Goal: Entertainment & Leisure: Browse casually

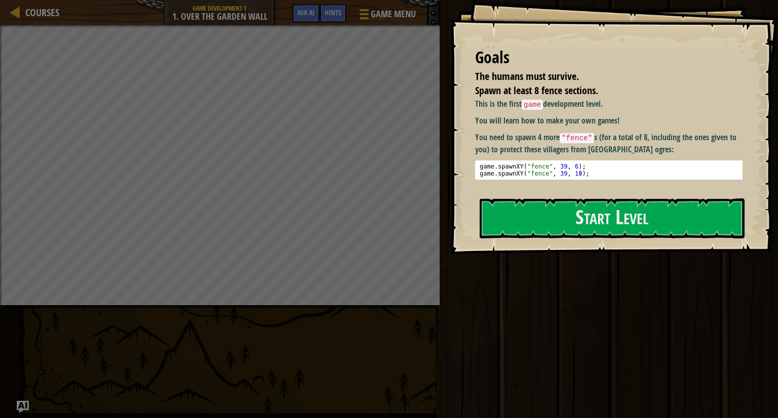
click at [597, 124] on p "You will learn how to make your own games!" at bounding box center [612, 121] width 275 height 12
drag, startPoint x: 597, startPoint y: 124, endPoint x: 675, endPoint y: 311, distance: 202.1
click at [675, 311] on div "Play Done" at bounding box center [607, 206] width 341 height 413
click at [658, 221] on button "Start Level" at bounding box center [612, 219] width 265 height 40
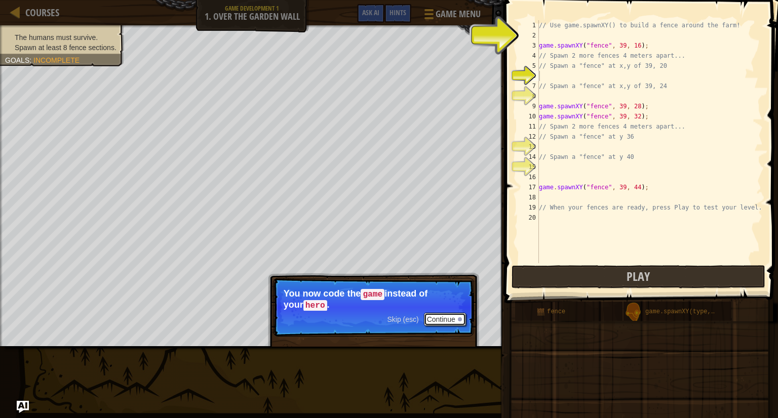
click at [444, 317] on button "Continue" at bounding box center [445, 319] width 42 height 13
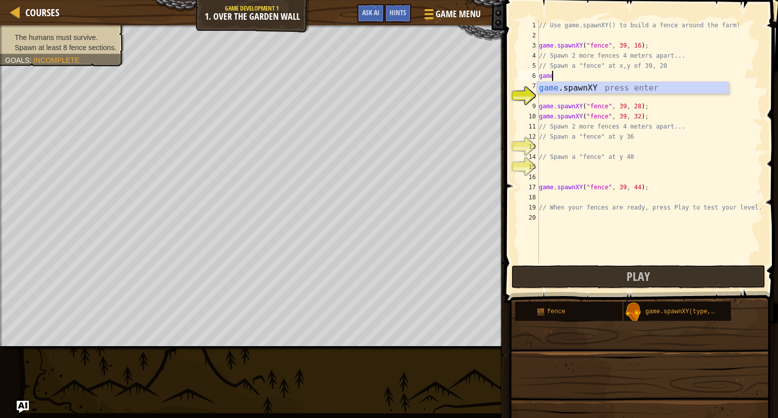
scroll to position [5, 0]
click at [577, 89] on div "game .spawnXY press enter" at bounding box center [632, 100] width 191 height 36
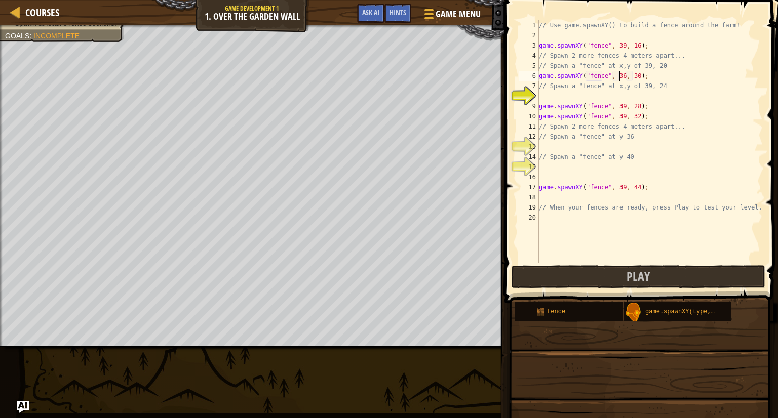
click at [620, 72] on div "// Use game.spawnXY() to build a fence around the farm! game . spawnXY ( "fence…" at bounding box center [650, 151] width 226 height 263
click at [633, 75] on div "// Use game.spawnXY() to build a fence around the farm! game . spawnXY ( "fence…" at bounding box center [650, 151] width 226 height 263
type textarea "game.spawnXY("fence", 39, 22);"
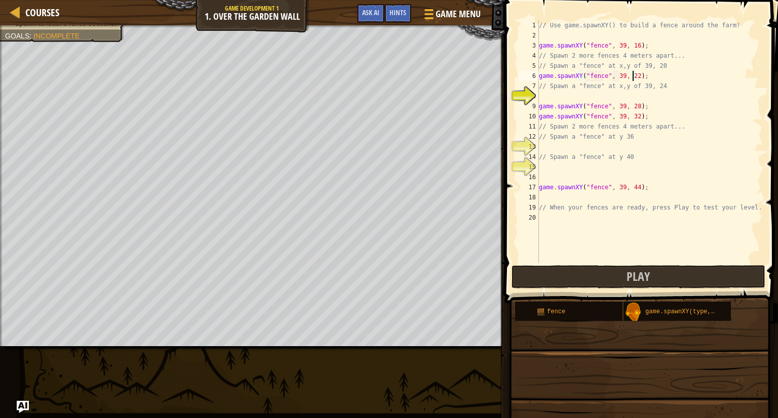
click at [567, 95] on div "// Use game.spawnXY() to build a fence around the farm! game . spawnXY ( "fence…" at bounding box center [650, 151] width 226 height 263
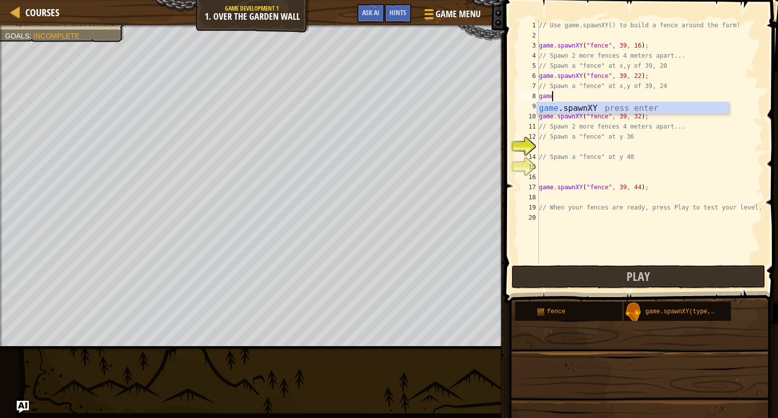
scroll to position [5, 0]
click at [573, 106] on div "game .spawnXY press enter" at bounding box center [632, 120] width 191 height 36
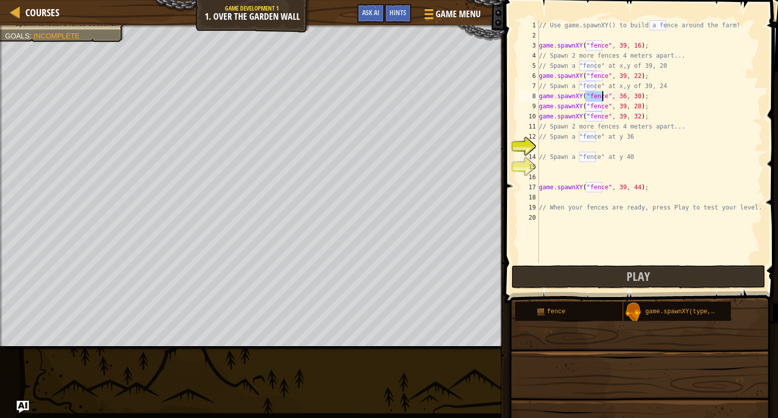
click at [617, 94] on div "// Use game.spawnXY() to build a fence around the farm! game . spawnXY ( "fence…" at bounding box center [650, 151] width 226 height 263
click at [632, 74] on div "// Use game.spawnXY() to build a fence around the farm! game . spawnXY ( "fence…" at bounding box center [650, 151] width 226 height 263
type textarea "game.spawnXY("fence", 39, 20);"
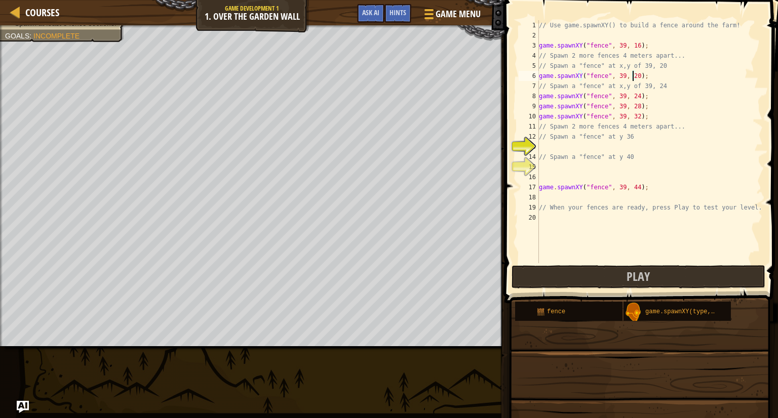
click at [586, 146] on div "// Use game.spawnXY() to build a fence around the farm! game . spawnXY ( "fence…" at bounding box center [650, 151] width 226 height 263
click at [584, 157] on div "g ame.spawnXY press enter" at bounding box center [632, 171] width 191 height 36
click at [577, 148] on div "// Use game.spawnXY() to build a fence around the farm! game . spawnXY ( "fence…" at bounding box center [650, 151] width 226 height 263
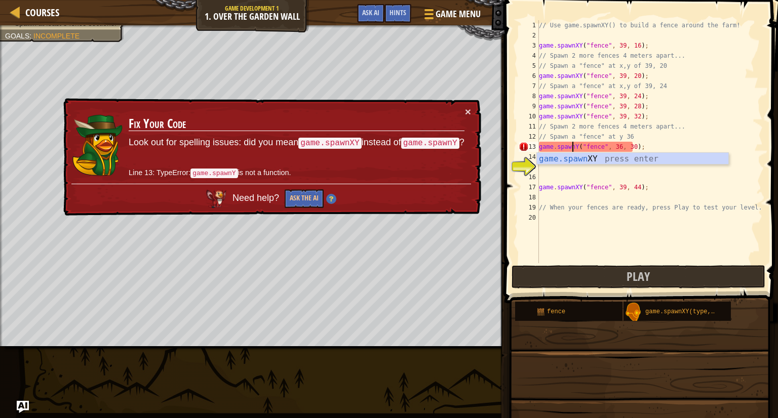
scroll to position [5, 3]
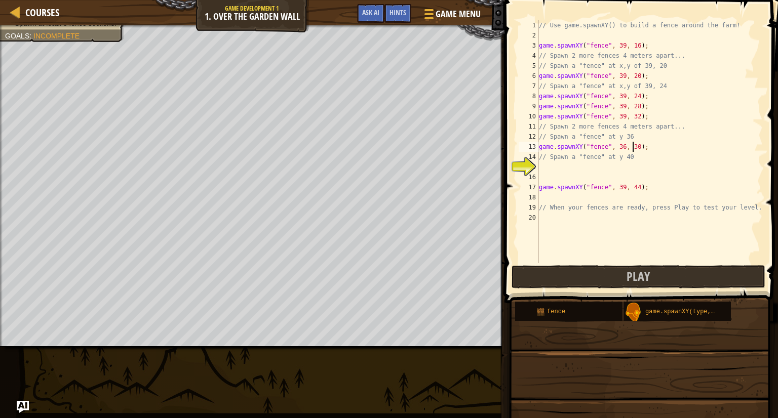
click at [632, 148] on div "// Use game.spawnXY() to build a fence around the farm! game . spawnXY ( "fence…" at bounding box center [650, 151] width 226 height 263
type textarea "game.spawnXY("fence", 39, 36);"
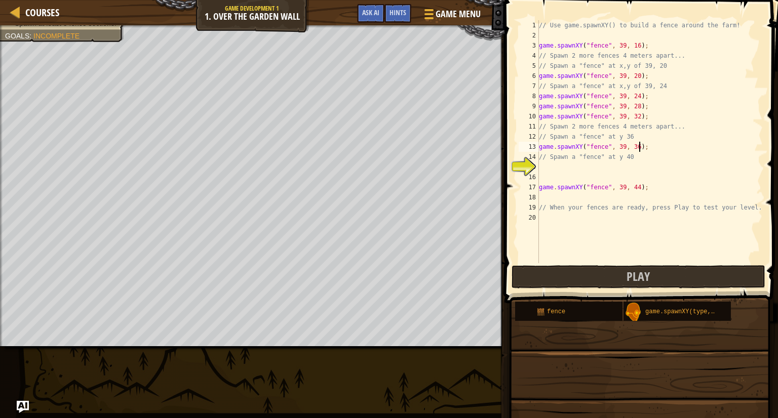
drag, startPoint x: 612, startPoint y: 169, endPoint x: 563, endPoint y: 146, distance: 54.2
drag, startPoint x: 563, startPoint y: 146, endPoint x: 549, endPoint y: 148, distance: 14.4
click at [549, 148] on div "// Use game.spawnXY() to build a fence around the farm! game . spawnXY ( "fence…" at bounding box center [650, 151] width 226 height 263
drag, startPoint x: 540, startPoint y: 148, endPoint x: 640, endPoint y: 149, distance: 100.3
click at [640, 149] on div "// Use game.spawnXY() to build a fence around the farm! game . spawnXY ( "fence…" at bounding box center [650, 151] width 226 height 263
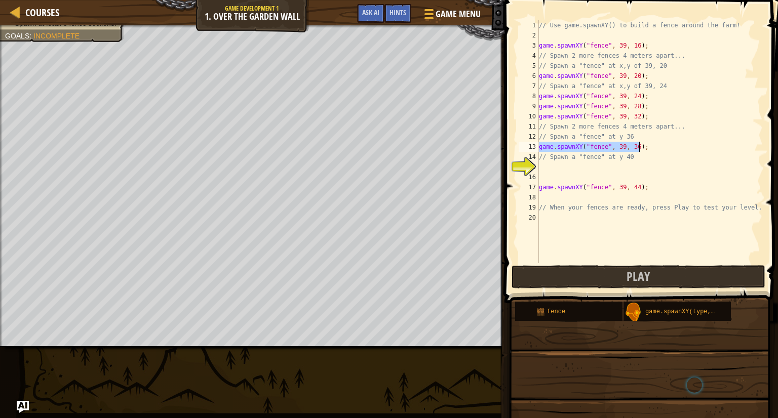
click at [599, 169] on div "// Use game.spawnXY() to build a fence around the farm! game . spawnXY ( "fence…" at bounding box center [650, 151] width 226 height 263
paste textarea "game.spawnXY("fence", 39, 36);"
click at [599, 169] on div "// Use game.spawnXY() to build a fence around the farm! game . spawnXY ( "fence…" at bounding box center [650, 151] width 226 height 263
click at [632, 167] on div "// Use game.spawnXY() to build a fence around the farm! game . spawnXY ( "fence…" at bounding box center [650, 151] width 226 height 263
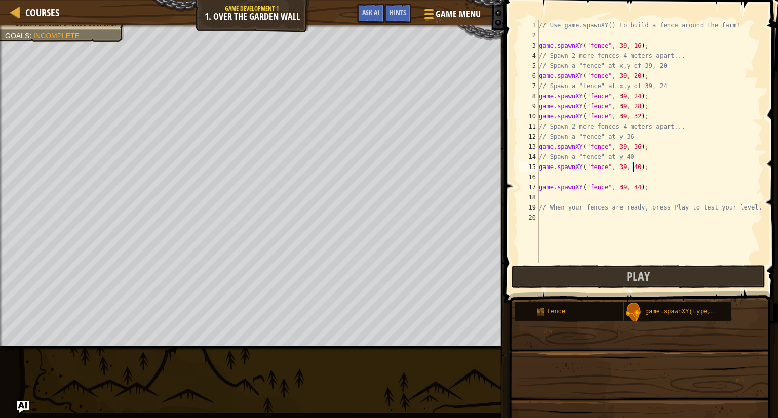
type textarea "game.spawnXY("fence", 39, 40);"
click at [612, 279] on button "Play" at bounding box center [639, 276] width 254 height 23
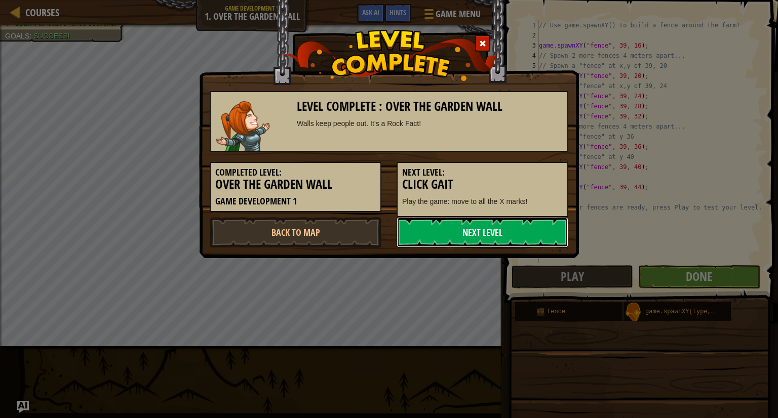
click at [455, 227] on link "Next Level" at bounding box center [483, 232] width 172 height 30
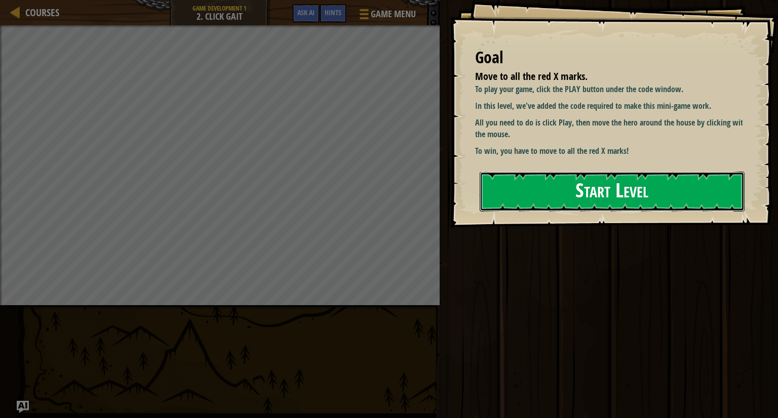
click at [597, 180] on button "Start Level" at bounding box center [612, 192] width 265 height 40
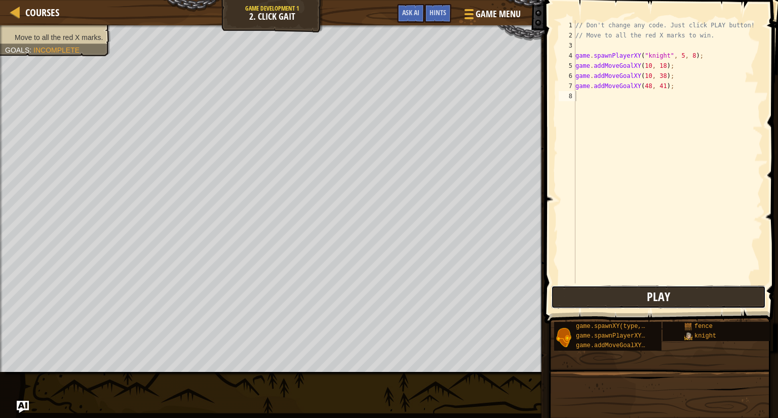
click at [629, 294] on button "Play" at bounding box center [658, 297] width 215 height 23
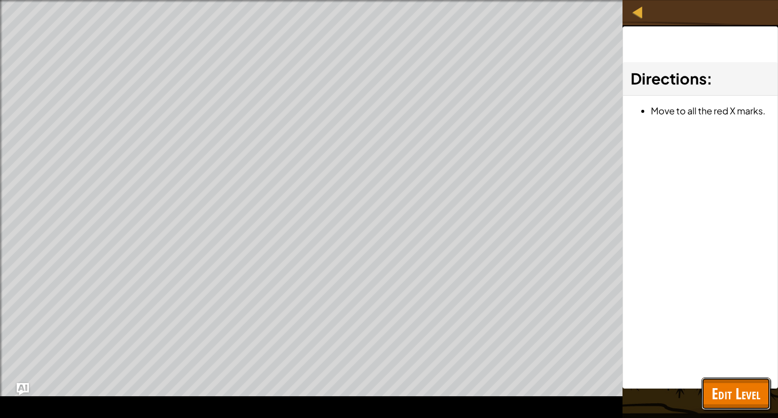
click at [729, 386] on span "Edit Level" at bounding box center [736, 393] width 49 height 21
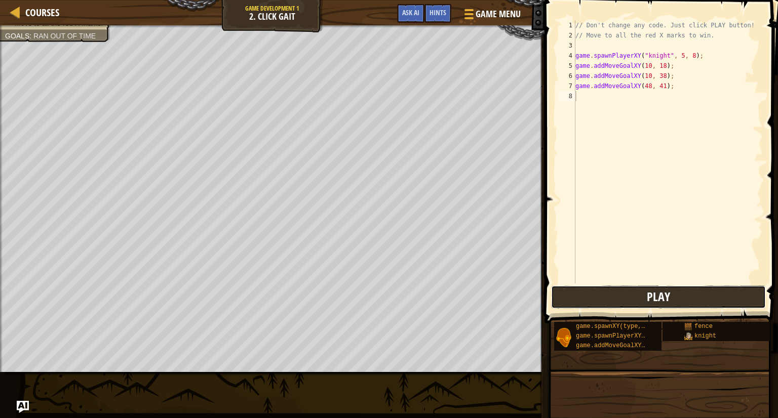
click at [665, 295] on span "Play" at bounding box center [658, 297] width 23 height 16
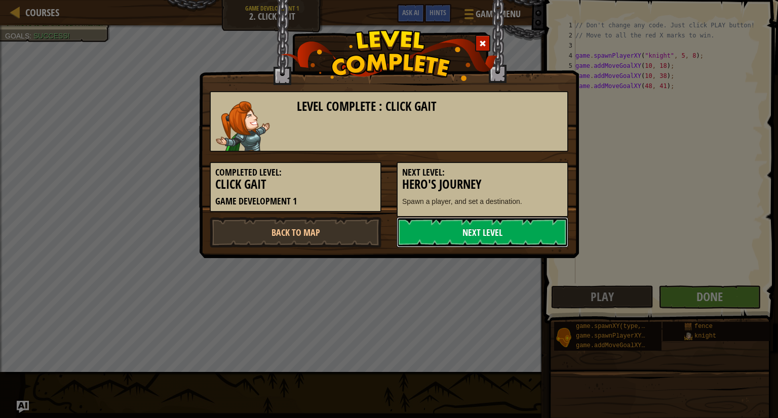
click at [489, 236] on link "Next Level" at bounding box center [483, 232] width 172 height 30
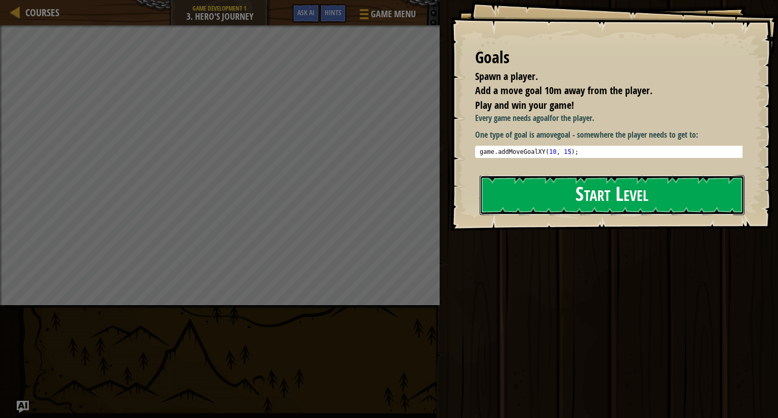
click at [566, 196] on button "Start Level" at bounding box center [612, 195] width 265 height 40
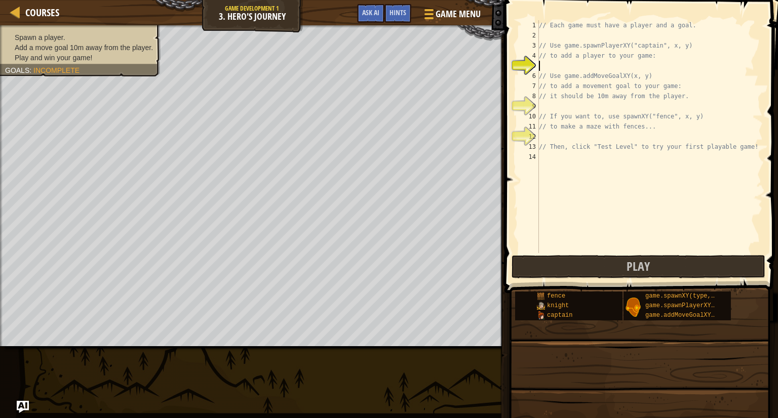
click at [579, 66] on div "// Each game must have a player and a goal. // Use game.spawnPlayerXY("captain"…" at bounding box center [650, 146] width 226 height 253
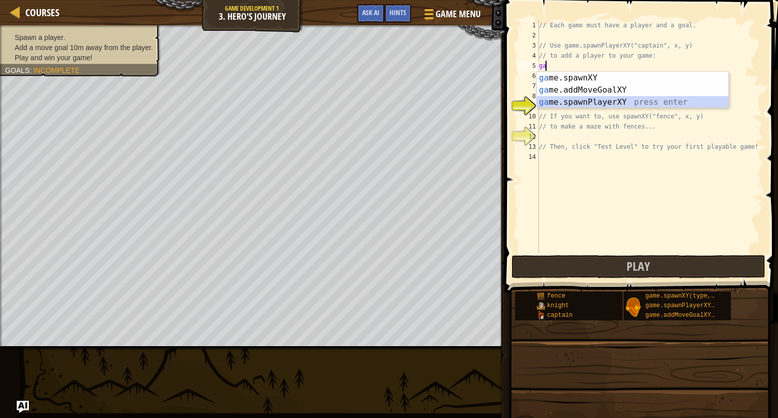
click at [580, 100] on div "ga me.spawnXY press enter ga me.addMoveGoalXY press enter ga me.spawnPlayerXY p…" at bounding box center [632, 102] width 191 height 61
type textarea "var player = game.spawnPlayerXY("captain", 36, 30);"
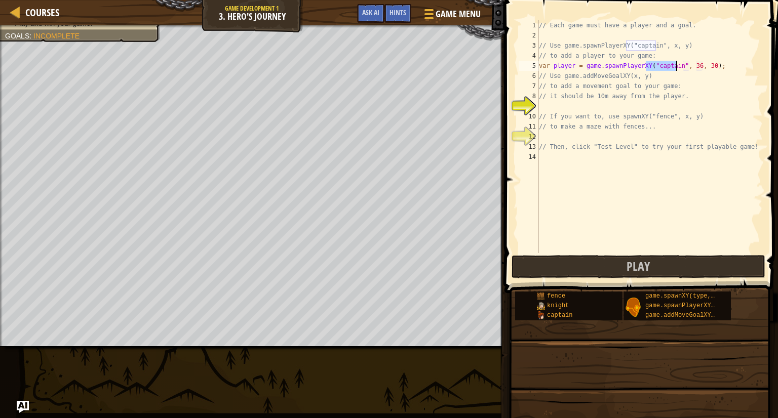
click at [594, 104] on div "// Each game must have a player and a goal. // Use game.spawnPlayerXY("captain"…" at bounding box center [650, 146] width 226 height 253
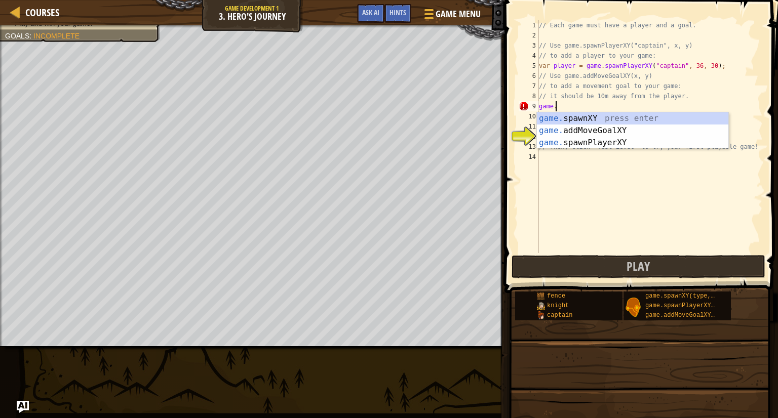
scroll to position [5, 1]
click at [591, 120] on div "game.a ddMoveGoalXY press enter game. sp a wnXY press enter game. sp a wnPlayer…" at bounding box center [632, 142] width 191 height 61
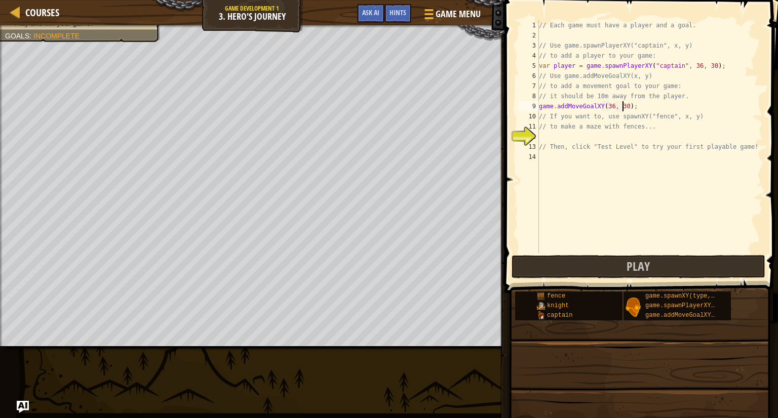
click at [622, 108] on div "// Each game must have a player and a goal. // Use game.spawnPlayerXY("captain"…" at bounding box center [650, 146] width 226 height 253
type textarea "game.addMoveGoalXY(36, 40);"
click at [595, 137] on div "// Each game must have a player and a goal. // Use game.spawnPlayerXY("captain"…" at bounding box center [650, 146] width 226 height 253
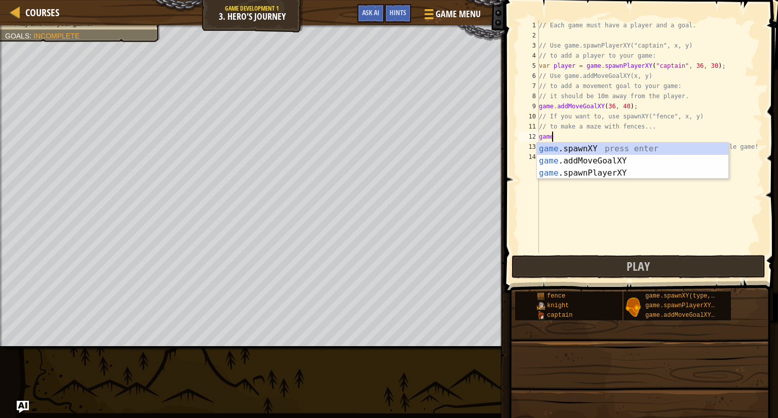
scroll to position [5, 1]
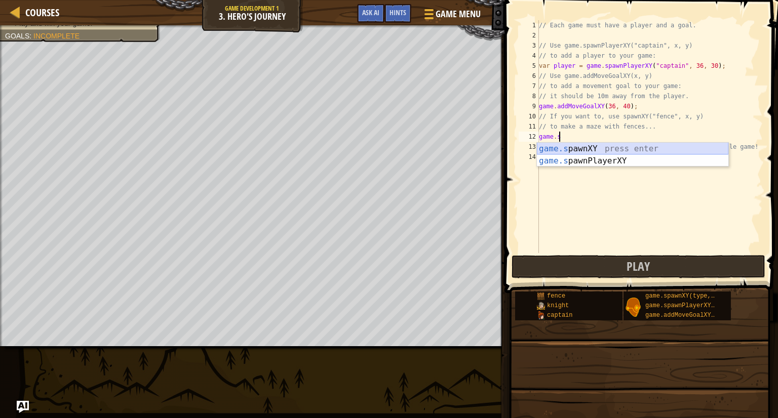
click at [592, 147] on div "game.s pawnXY press enter game.s pawnPlayerXY press enter" at bounding box center [632, 167] width 191 height 49
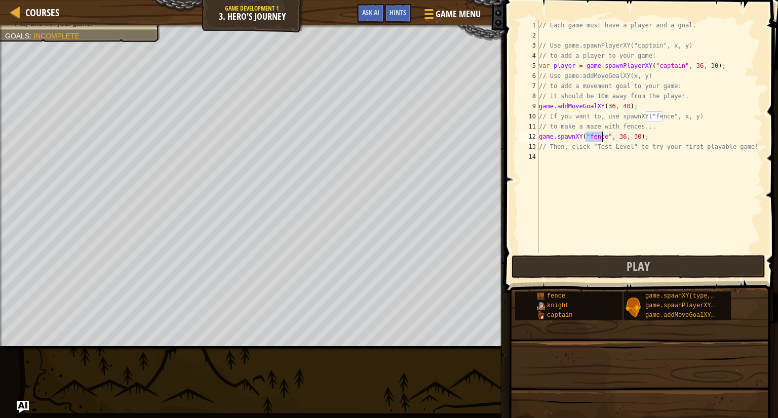
click at [619, 136] on div "// Each game must have a player and a goal. // Use game.spawnPlayerXY("captain"…" at bounding box center [650, 146] width 226 height 253
click at [631, 135] on div "// Each game must have a player and a goal. // Use game.spawnPlayerXY("captain"…" at bounding box center [650, 146] width 226 height 253
type textarea "game.spawnXY("fence", 36, 32);"
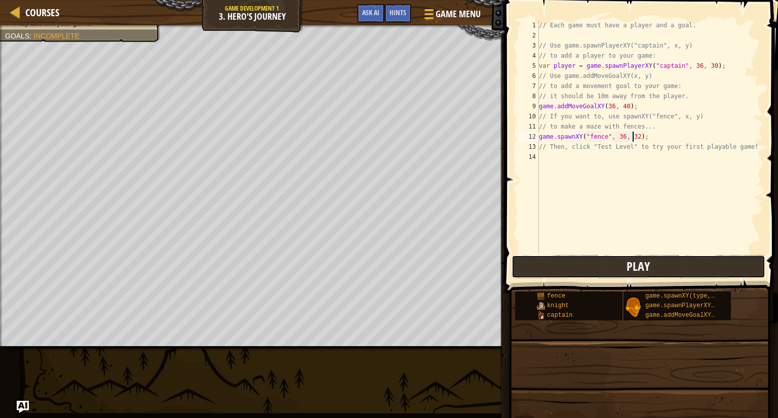
click at [640, 271] on span "Play" at bounding box center [638, 266] width 23 height 16
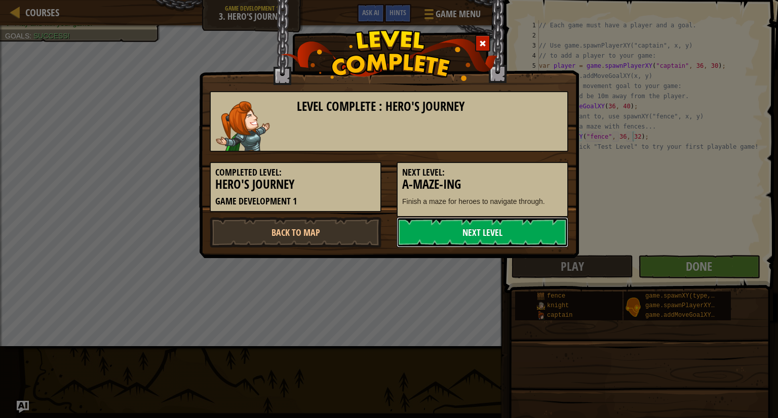
click at [487, 232] on link "Next Level" at bounding box center [483, 232] width 172 height 30
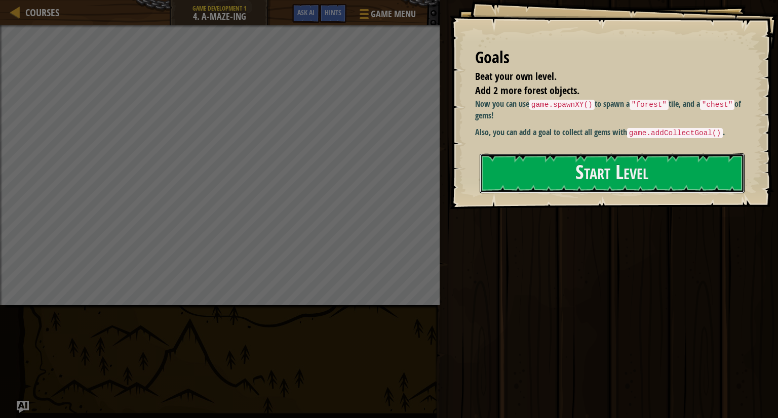
drag, startPoint x: 564, startPoint y: 169, endPoint x: 716, endPoint y: 199, distance: 155.0
click at [716, 199] on div "Goals Beat your own level. Add 2 more forest objects. Now you can use game.spaw…" at bounding box center [614, 104] width 328 height 209
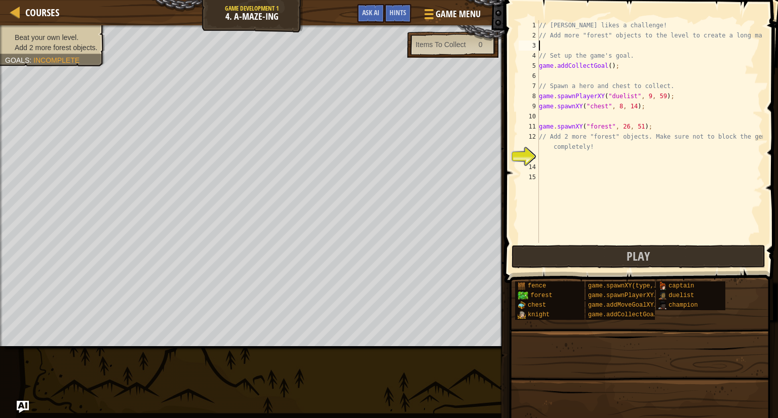
click at [545, 43] on div "// [PERSON_NAME] likes a challenge! // Add more "forest" objects to the level t…" at bounding box center [650, 141] width 226 height 243
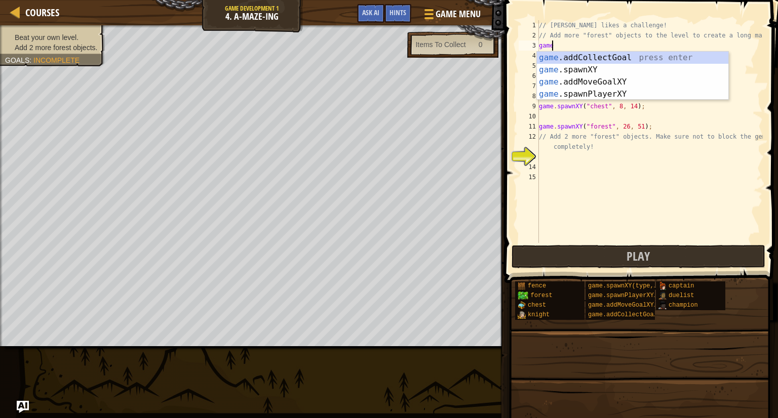
scroll to position [5, 0]
click at [569, 67] on div "game .addCollectGoal press enter game .spawnXY press enter game .addMoveGoalXY …" at bounding box center [632, 88] width 191 height 73
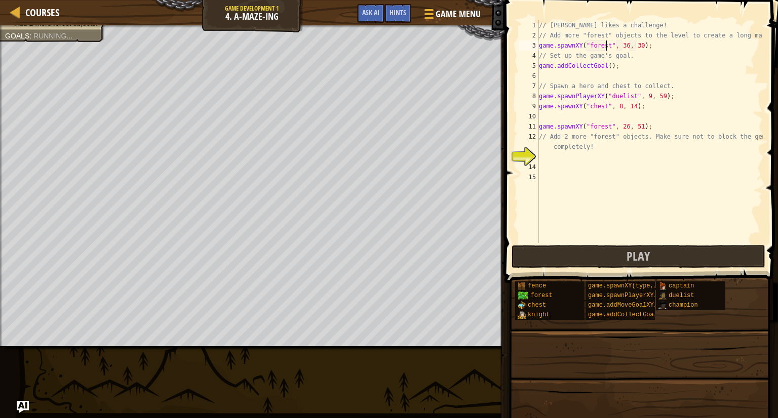
scroll to position [5, 5]
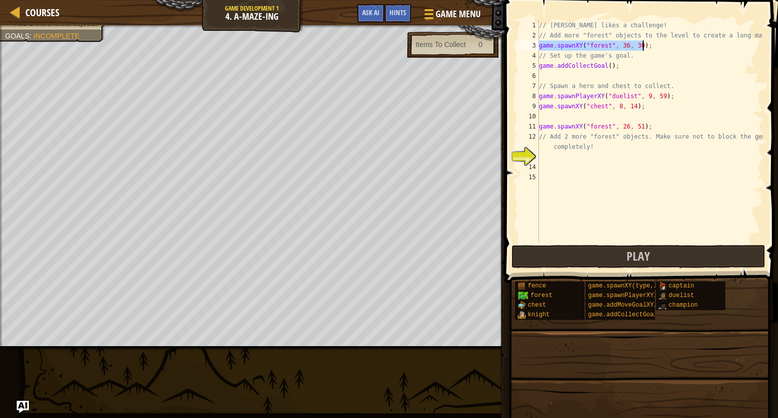
drag, startPoint x: 540, startPoint y: 45, endPoint x: 640, endPoint y: 50, distance: 100.4
click at [640, 50] on div "// [PERSON_NAME] likes a challenge! // Add more "forest" objects to the level t…" at bounding box center [650, 141] width 226 height 243
type textarea ";"
drag, startPoint x: 549, startPoint y: 154, endPoint x: 539, endPoint y: 130, distance: 26.5
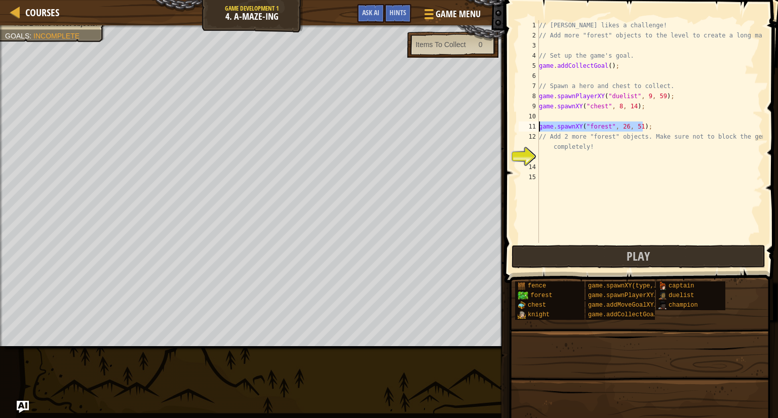
click at [539, 130] on div "1 2 3 4 5 6 7 8 9 10 11 12 13 14 15 // [PERSON_NAME] likes a challenge! // Add …" at bounding box center [640, 131] width 246 height 223
type textarea "game.spawnXY("forest", 26, 51);"
drag, startPoint x: 549, startPoint y: 157, endPoint x: 541, endPoint y: 154, distance: 9.0
click at [541, 154] on div "// [PERSON_NAME] likes a challenge! // Add more "forest" objects to the level t…" at bounding box center [650, 141] width 226 height 243
click at [543, 165] on div "// [PERSON_NAME] likes a challenge! // Add more "forest" objects to the level t…" at bounding box center [650, 141] width 226 height 243
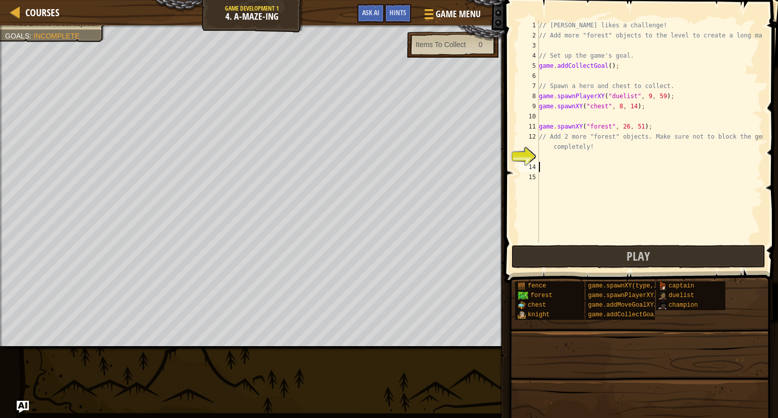
paste textarea "game.spawnXY("forest", 26, 51);"
drag, startPoint x: 540, startPoint y: 166, endPoint x: 543, endPoint y: 173, distance: 7.7
click at [543, 173] on div "// [PERSON_NAME] likes a challenge! // Add more "forest" objects to the level t…" at bounding box center [650, 141] width 226 height 243
type textarea "game.spawnXY("forest", 26, 51);"
click at [543, 180] on div "// [PERSON_NAME] likes a challenge! // Add more "forest" objects to the level t…" at bounding box center [650, 131] width 226 height 223
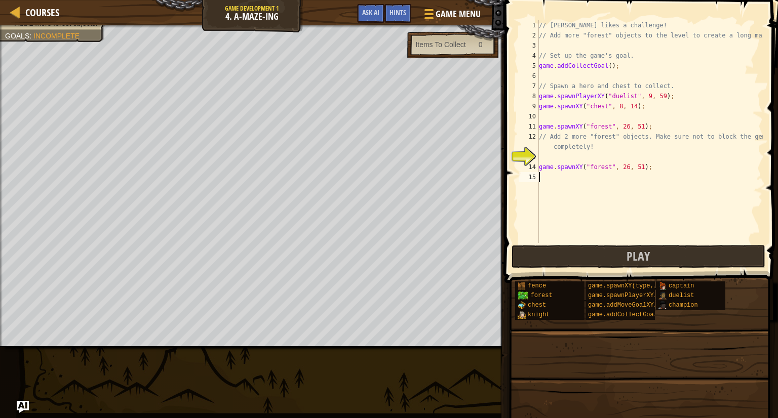
paste textarea "game.spawnXY("forest", 26, 51);"
click at [622, 178] on div "// [PERSON_NAME] likes a challenge! // Add more "forest" objects to the level t…" at bounding box center [650, 141] width 226 height 243
click at [634, 178] on div "// [PERSON_NAME] likes a challenge! // Add more "forest" objects to the level t…" at bounding box center [650, 141] width 226 height 243
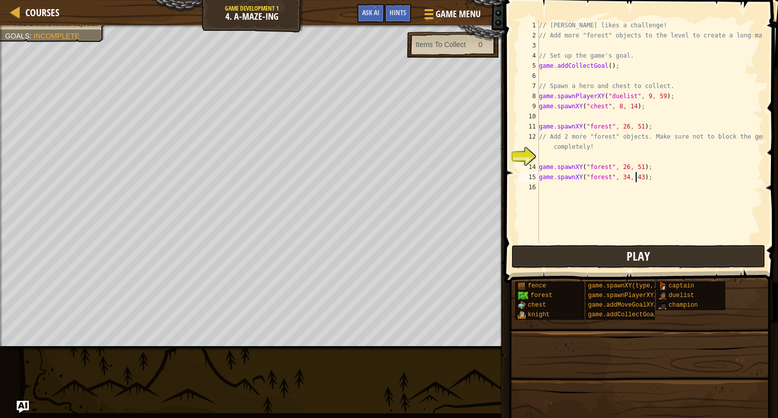
type textarea "game.spawnXY("forest", 34, 43);"
click at [553, 258] on button "Play" at bounding box center [639, 256] width 254 height 23
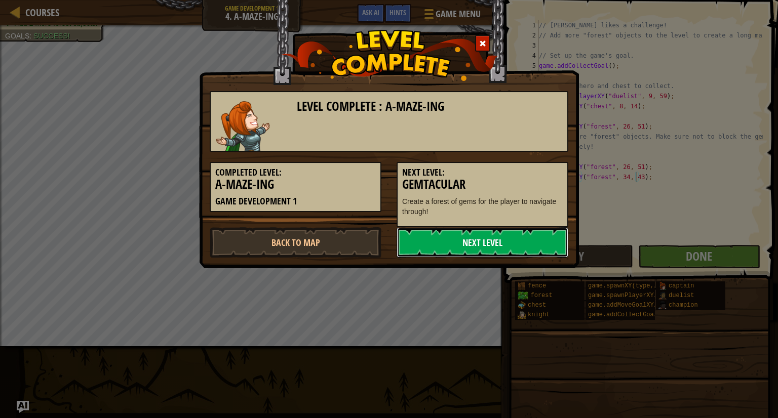
click at [450, 248] on link "Next Level" at bounding box center [483, 242] width 172 height 30
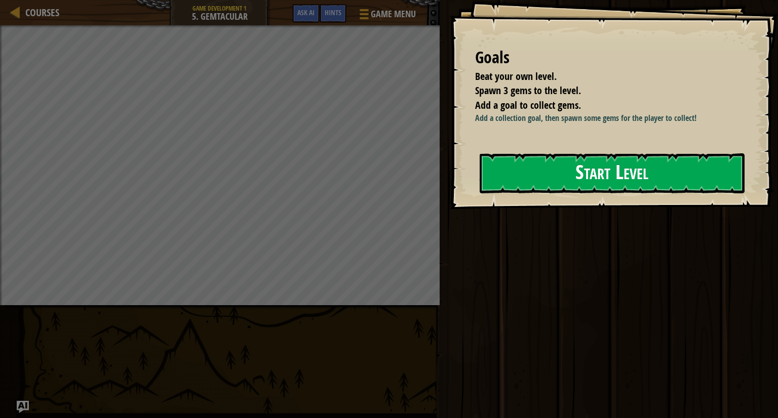
click at [539, 169] on button "Start Level" at bounding box center [612, 173] width 265 height 40
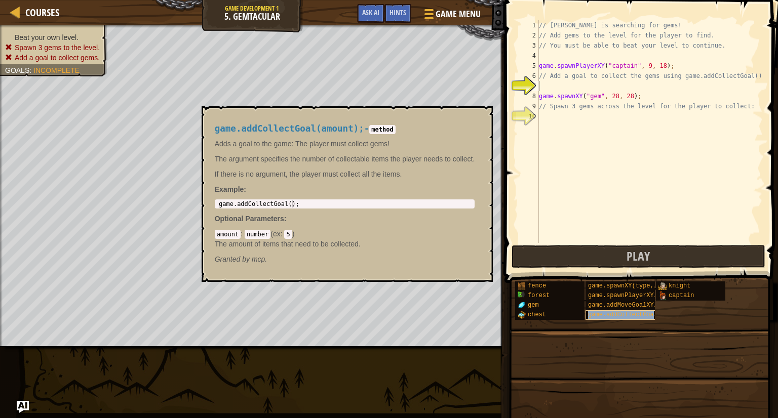
click at [616, 317] on span "game.addCollectGoal(amount)" at bounding box center [637, 315] width 98 height 7
click at [545, 87] on div "// [PERSON_NAME] is searching for gems! // Add gems to the level for the player…" at bounding box center [650, 141] width 226 height 243
click at [604, 313] on span "game.addCollectGoal(amount)" at bounding box center [637, 315] width 98 height 7
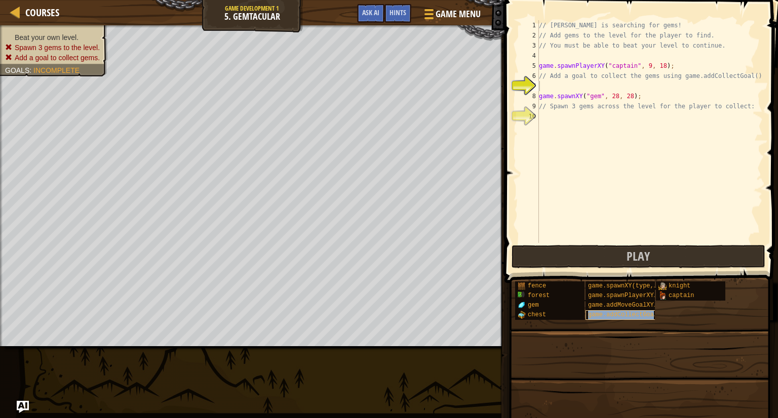
click at [604, 313] on span "game.addCollectGoal(amount)" at bounding box center [637, 315] width 98 height 7
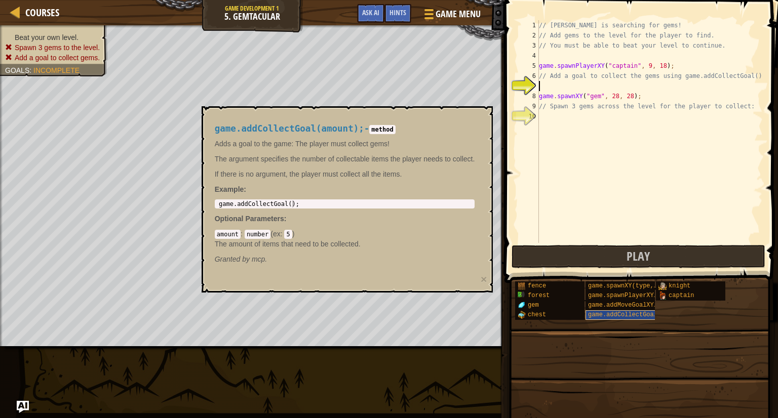
click at [604, 313] on span "game.addCollectGoal(amount)" at bounding box center [637, 315] width 98 height 7
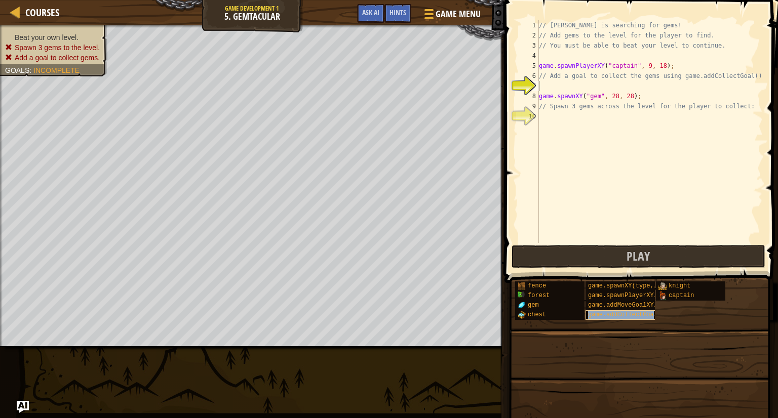
copy span "game.addCollectGoal(amount)"
click at [545, 114] on div "// [PERSON_NAME] is searching for gems! // Add gems to the level for the player…" at bounding box center [650, 141] width 226 height 243
paste textarea "game.addCollectGoal(amount)"
type textarea "game.addCollectGoal(amount)"
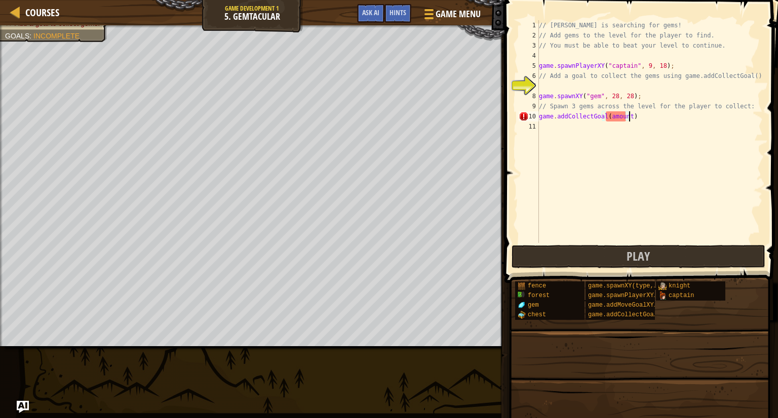
click at [622, 165] on div "// [PERSON_NAME] is searching for gems! // Add gems to the level for the player…" at bounding box center [650, 141] width 226 height 243
click at [599, 155] on div "// [PERSON_NAME] is searching for gems! // Add gems to the level for the player…" at bounding box center [650, 141] width 226 height 243
click at [552, 89] on div "// [PERSON_NAME] is searching for gems! // Add gems to the level for the player…" at bounding box center [650, 141] width 226 height 243
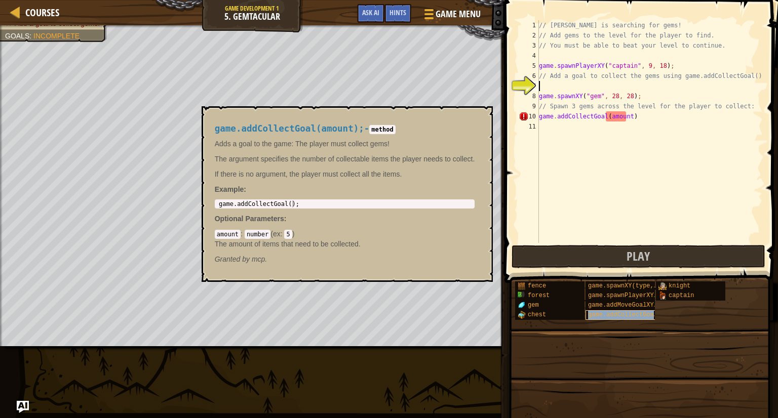
click at [588, 313] on span "game.addCollectGoal(amount)" at bounding box center [637, 315] width 98 height 7
paste textarea "game.addCollectGoal(amount)"
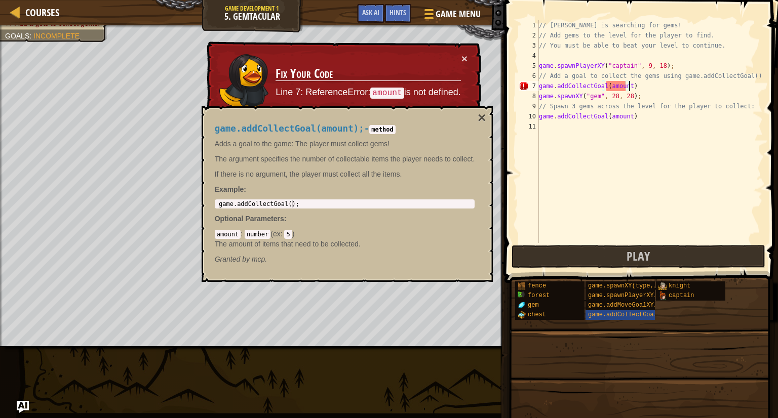
click at [468, 52] on div "× Fix Your Code Line 7: ReferenceError: amount is not defined. Need help? Ask t…" at bounding box center [343, 93] width 277 height 103
click at [464, 57] on button "×" at bounding box center [465, 58] width 6 height 11
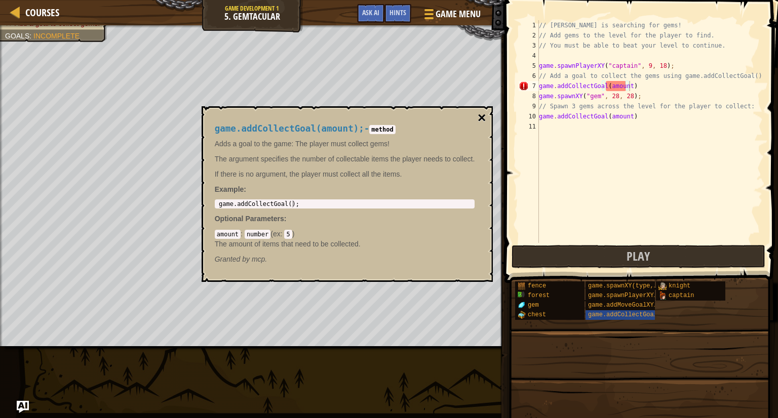
click at [480, 116] on button "×" at bounding box center [482, 118] width 8 height 14
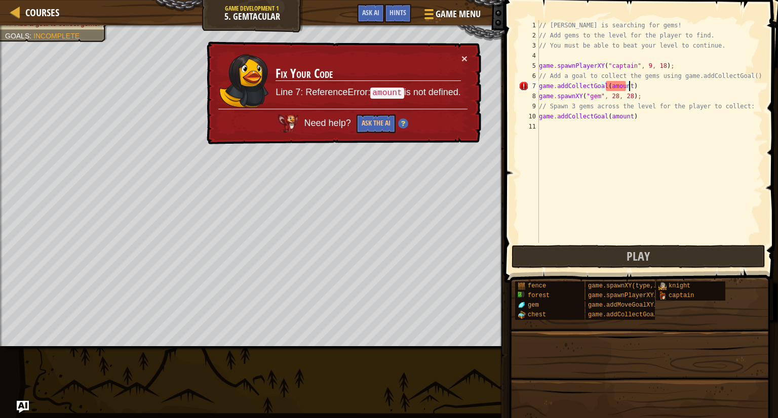
click at [636, 86] on div "// [PERSON_NAME] is searching for gems! // Add gems to the level for the player…" at bounding box center [650, 141] width 226 height 243
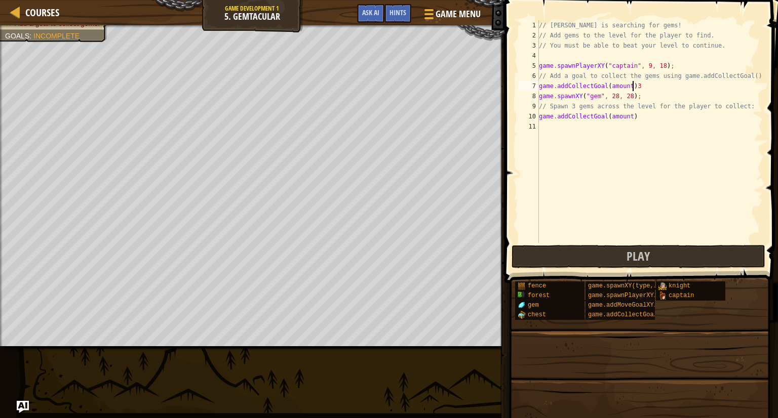
click at [624, 86] on div "// [PERSON_NAME] is searching for gems! // Add gems to the level for the player…" at bounding box center [650, 141] width 226 height 243
click at [638, 88] on div "// [PERSON_NAME] is searching for gems! // Add gems to the level for the player…" at bounding box center [650, 141] width 226 height 243
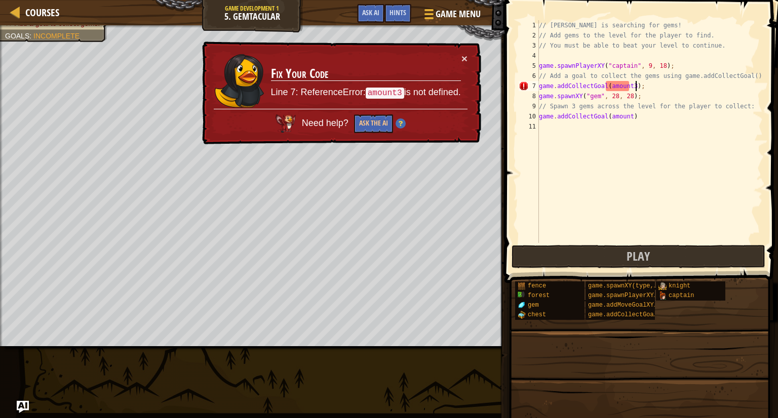
click at [626, 85] on div "// [PERSON_NAME] is searching for gems! // Add gems to the level for the player…" at bounding box center [650, 141] width 226 height 243
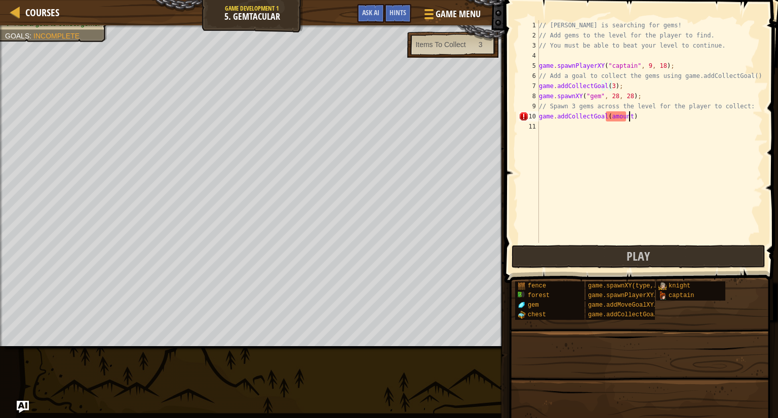
scroll to position [5, 0]
drag, startPoint x: 652, startPoint y: 118, endPoint x: 639, endPoint y: 115, distance: 13.5
click at [639, 115] on div "// [PERSON_NAME] is searching for gems! // Add gems to the level for the player…" at bounding box center [650, 141] width 226 height 243
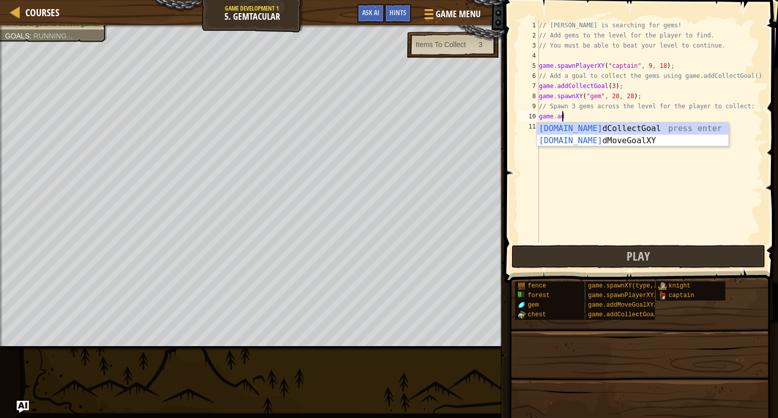
type textarea "g"
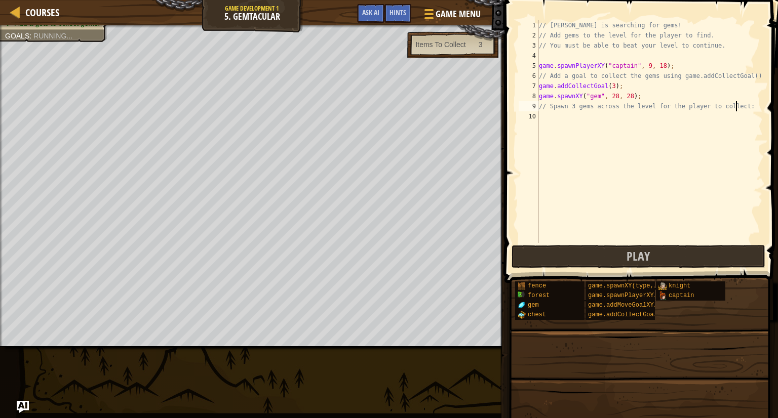
type textarea "// Spawn 3 gems across the level for the player to collec"
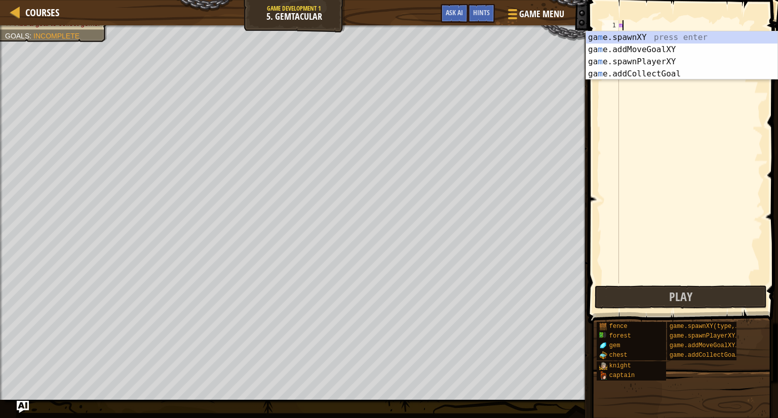
type textarea "// Spawn 3 gems across the level for the player to collec"
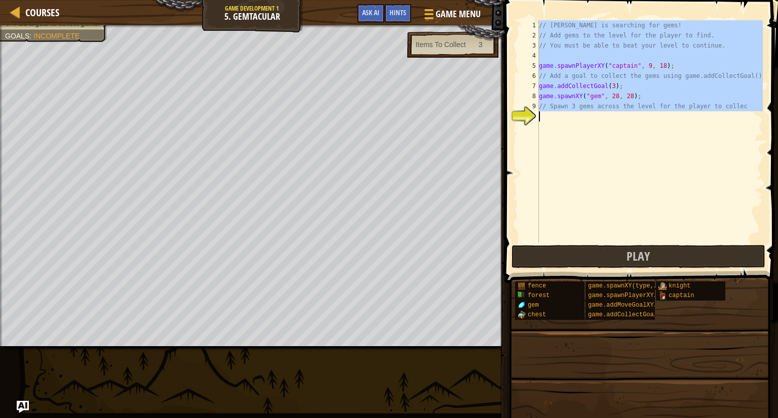
type textarea "// Spawn 3 gems across the level for the player to collec"
click at [571, 124] on div "// [PERSON_NAME] is searching for gems! // Add gems to the level for the player…" at bounding box center [650, 131] width 226 height 223
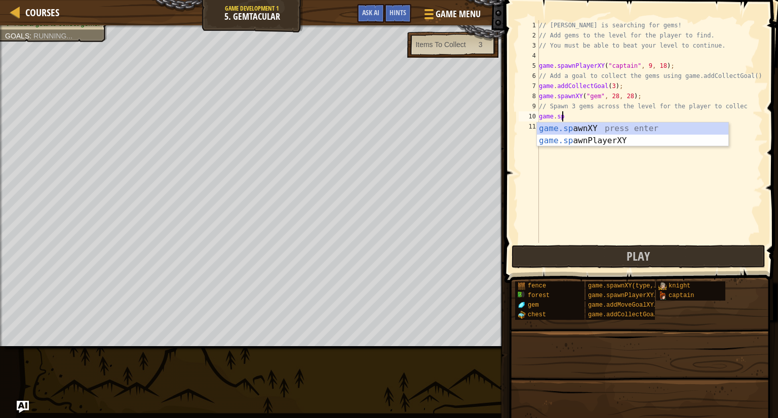
scroll to position [5, 2]
click at [571, 124] on div "[DOMAIN_NAME] wnXY press enter [DOMAIN_NAME] wnPlayerXY press enter" at bounding box center [632, 147] width 191 height 49
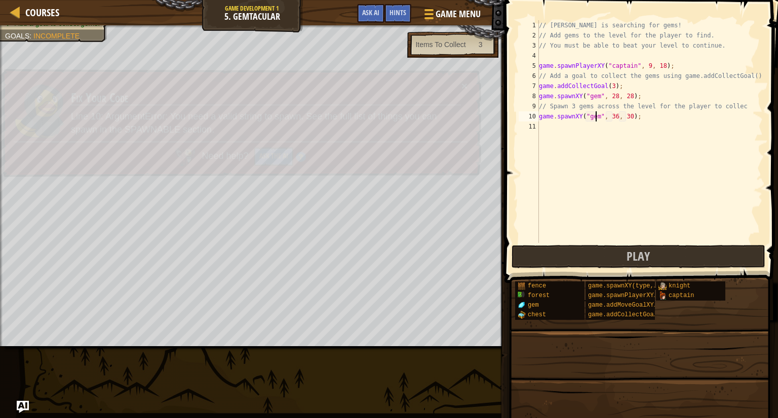
scroll to position [5, 5]
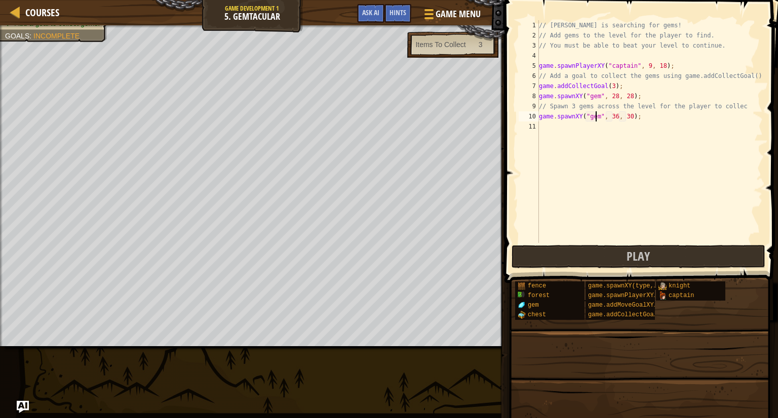
click at [624, 115] on div "// [PERSON_NAME] is searching for gems! // Add gems to the level for the player…" at bounding box center [650, 141] width 226 height 243
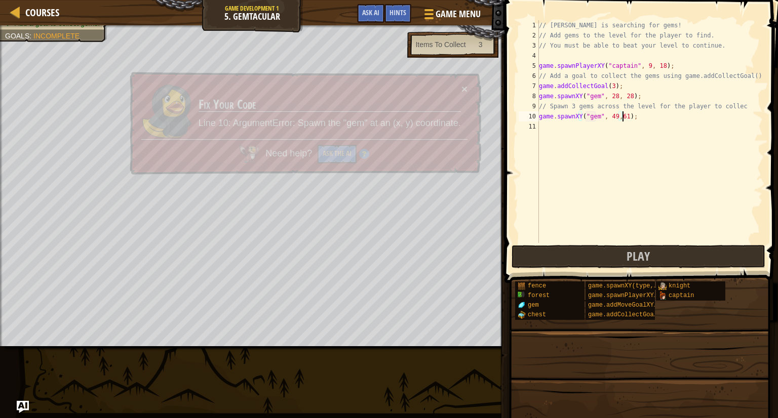
type textarea "game.spawnXY("gem", 49,61);"
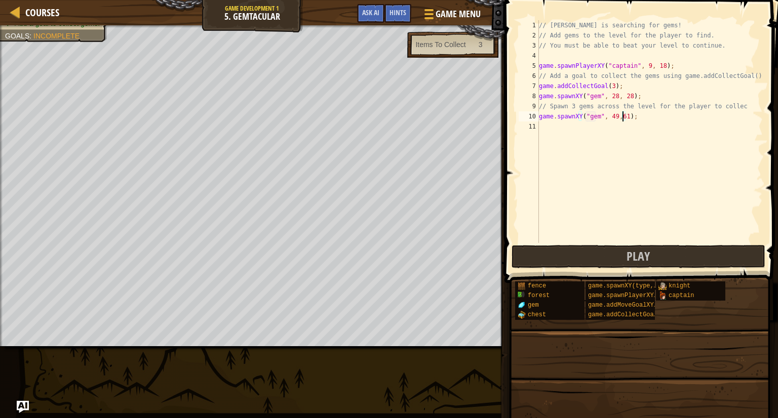
click at [644, 119] on div "// [PERSON_NAME] is searching for gems! // Add gems to the level for the player…" at bounding box center [650, 141] width 226 height 243
drag, startPoint x: 641, startPoint y: 118, endPoint x: 536, endPoint y: 116, distance: 104.9
click at [536, 116] on div "game.spawnXY("gem", 49,61); 1 2 3 4 5 6 7 8 9 10 11 // [PERSON_NAME] is searchi…" at bounding box center [640, 131] width 246 height 223
click at [540, 126] on div "// [PERSON_NAME] is searching for gems! // Add gems to the level for the player…" at bounding box center [650, 141] width 226 height 243
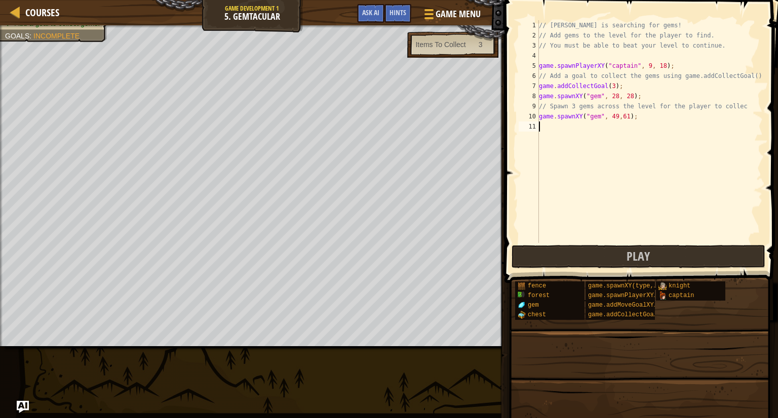
paste textarea "game.spawnXY("gem", 49,61);"
type textarea "game.spawnXY("gem", 49,61);"
click at [545, 138] on div "// [PERSON_NAME] is searching for gems! // Add gems to the level for the player…" at bounding box center [650, 141] width 226 height 243
paste textarea "game.spawnXY("gem", 49,61);"
click at [610, 136] on div "// [PERSON_NAME] is searching for gems! // Add gems to the level for the player…" at bounding box center [650, 141] width 226 height 243
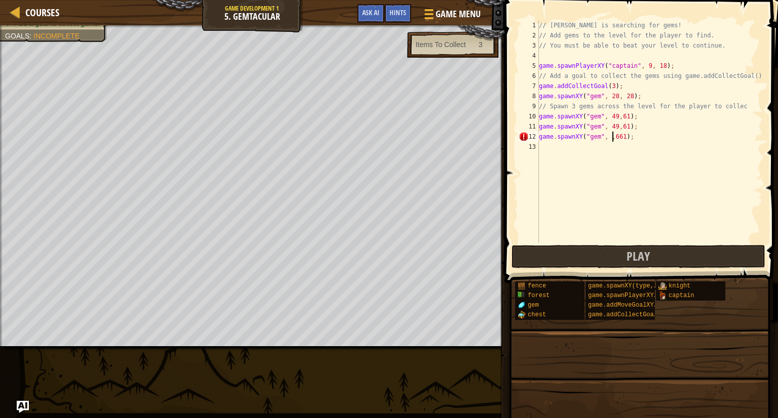
scroll to position [5, 6]
click at [610, 136] on div "// [PERSON_NAME] is searching for gems! // Add gems to the level for the player…" at bounding box center [650, 141] width 226 height 243
drag, startPoint x: 607, startPoint y: 135, endPoint x: 610, endPoint y: 124, distance: 11.2
click at [611, 123] on div "// [PERSON_NAME] is searching for gems! // Add gems to the level for the player…" at bounding box center [650, 141] width 226 height 243
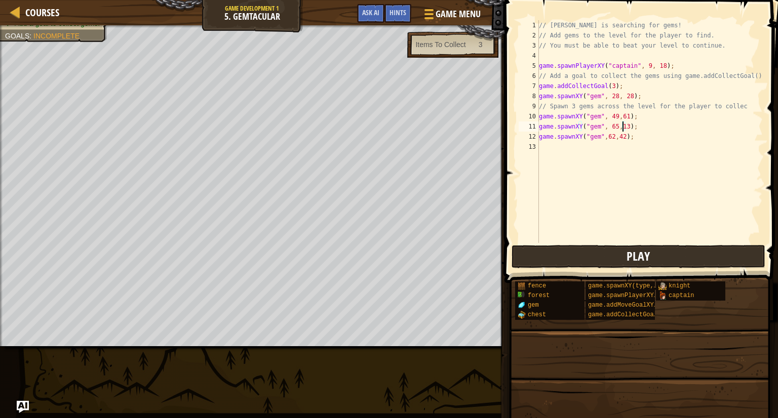
type textarea "game.spawnXY("gem", 65,13);"
click at [654, 251] on button "Play" at bounding box center [639, 256] width 254 height 23
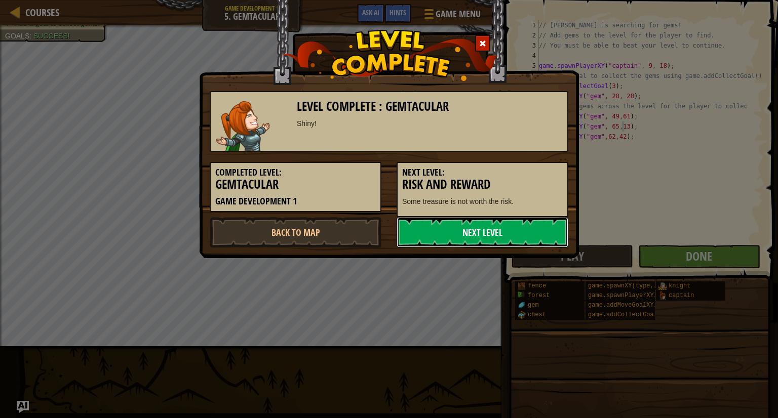
click at [465, 229] on link "Next Level" at bounding box center [483, 232] width 172 height 30
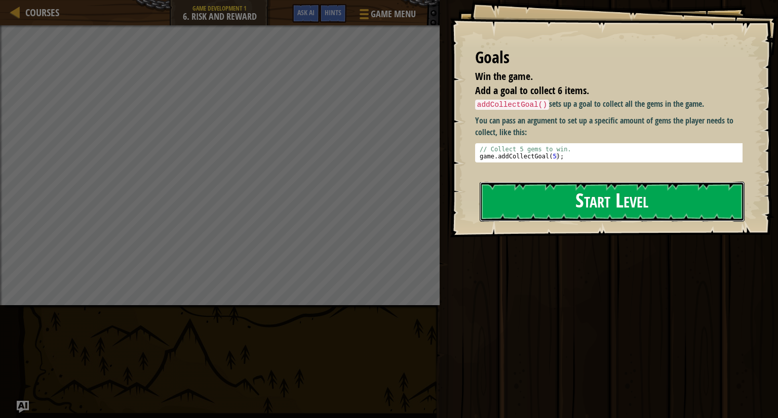
click at [577, 203] on button "Start Level" at bounding box center [612, 202] width 265 height 40
